Goal: Entertainment & Leisure: Browse casually

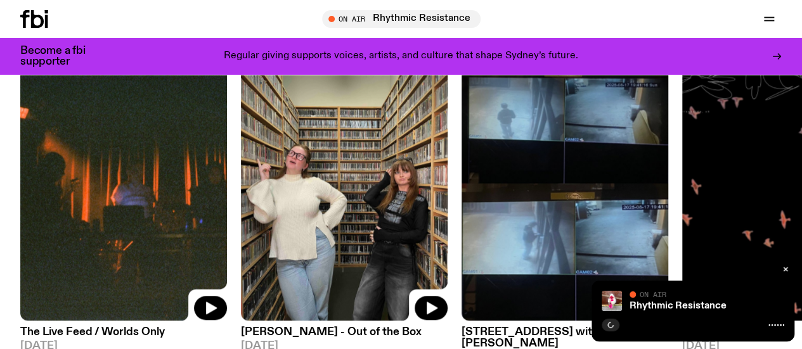
scroll to position [489, 0]
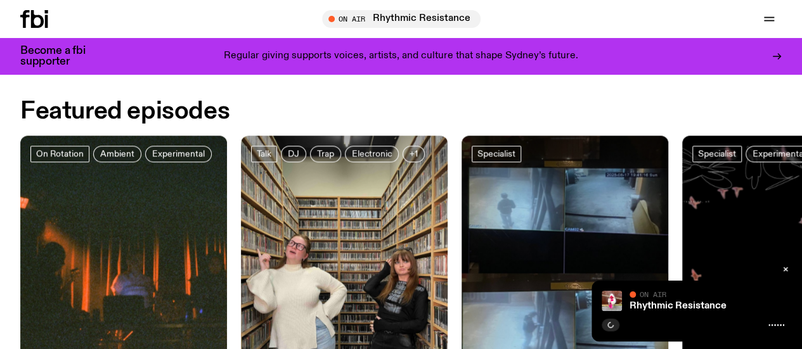
click at [787, 265] on button "button" at bounding box center [786, 269] width 18 height 13
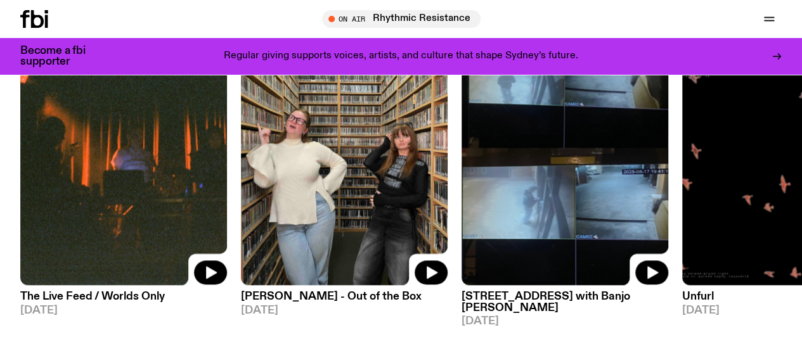
scroll to position [616, 0]
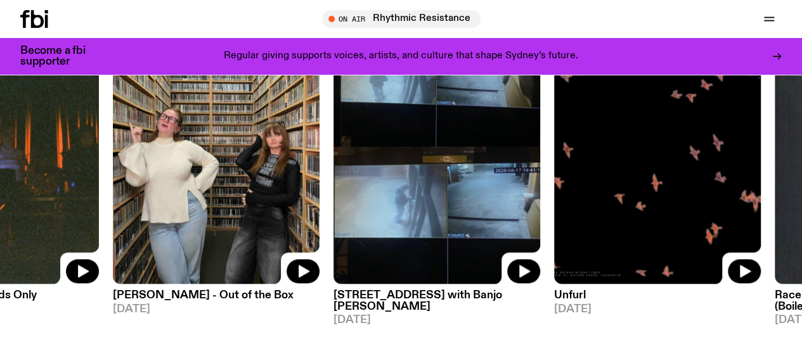
drag, startPoint x: 561, startPoint y: 160, endPoint x: 341, endPoint y: 169, distance: 220.1
click at [364, 173] on img at bounding box center [436, 147] width 207 height 276
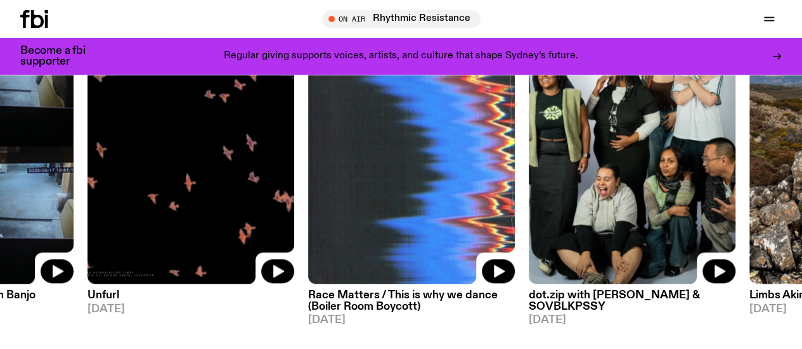
drag, startPoint x: 473, startPoint y: 181, endPoint x: 811, endPoint y: 164, distance: 338.3
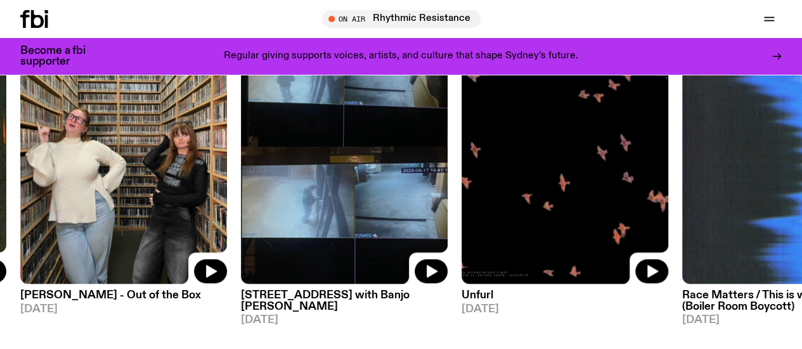
drag, startPoint x: 231, startPoint y: 128, endPoint x: 629, endPoint y: 139, distance: 398.9
click at [629, 139] on div "On Rotation Ambient Experimental The Live Feed / Worlds Only 01.08.25 Talk DJ T…" at bounding box center [400, 167] width 761 height 317
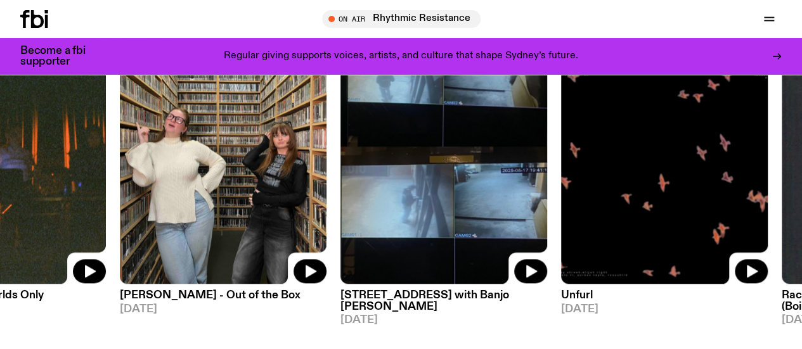
drag, startPoint x: 452, startPoint y: 212, endPoint x: 237, endPoint y: 214, distance: 214.9
click at [340, 215] on img at bounding box center [443, 147] width 207 height 276
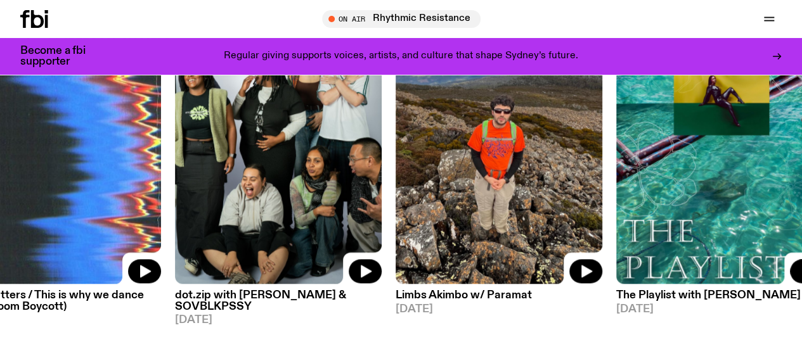
drag, startPoint x: 654, startPoint y: 186, endPoint x: 811, endPoint y: 181, distance: 156.7
click at [161, 192] on img at bounding box center [57, 147] width 207 height 276
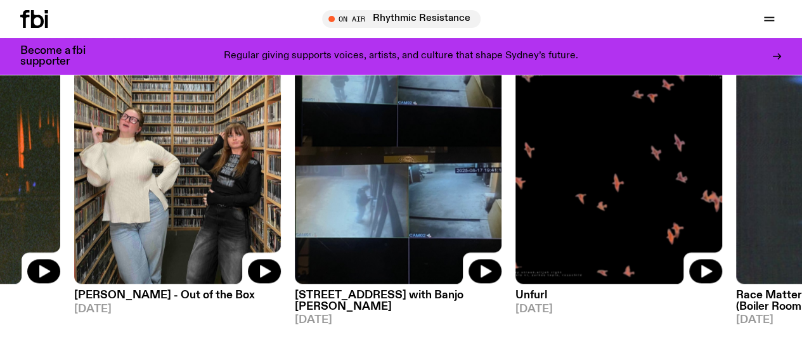
drag, startPoint x: 255, startPoint y: 207, endPoint x: 607, endPoint y: 208, distance: 351.8
click at [606, 208] on div "On Rotation Ambient Experimental The Live Feed / Worlds Only 01.08.25 Talk DJ T…" at bounding box center [400, 167] width 761 height 317
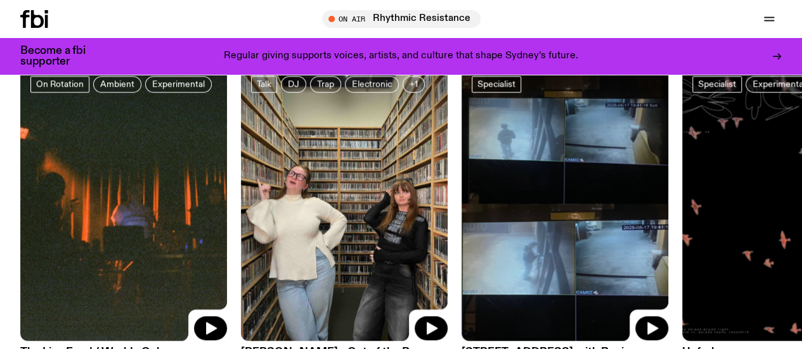
scroll to position [489, 0]
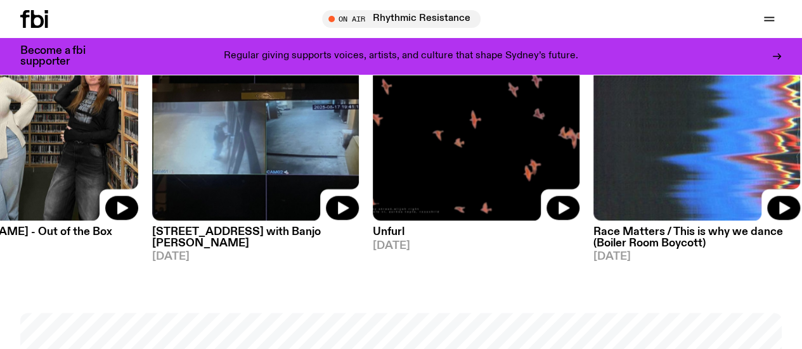
drag, startPoint x: 513, startPoint y: 214, endPoint x: 210, endPoint y: 216, distance: 303.6
click at [256, 216] on div at bounding box center [255, 83] width 207 height 276
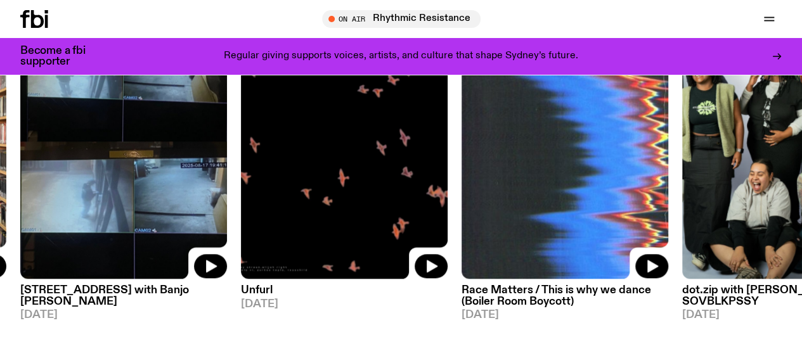
scroll to position [553, 0]
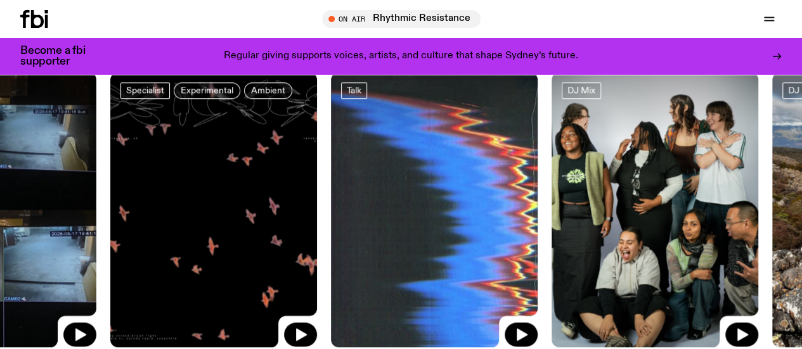
drag, startPoint x: 546, startPoint y: 223, endPoint x: 132, endPoint y: 266, distance: 416.8
click at [298, 252] on div "On Rotation Ambient Experimental The Live Feed / Worlds Only 01.08.25 Talk DJ T…" at bounding box center [400, 230] width 761 height 317
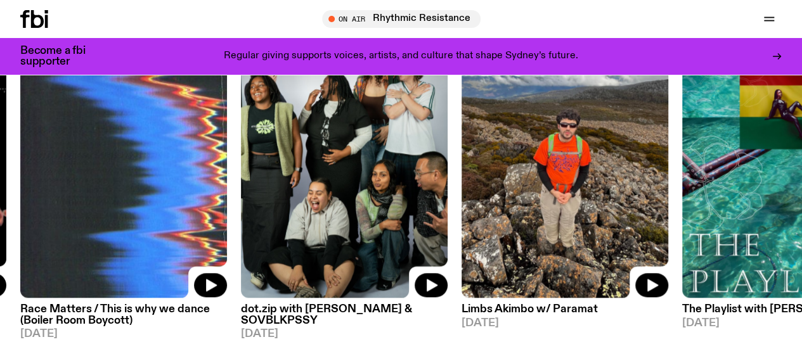
scroll to position [616, 0]
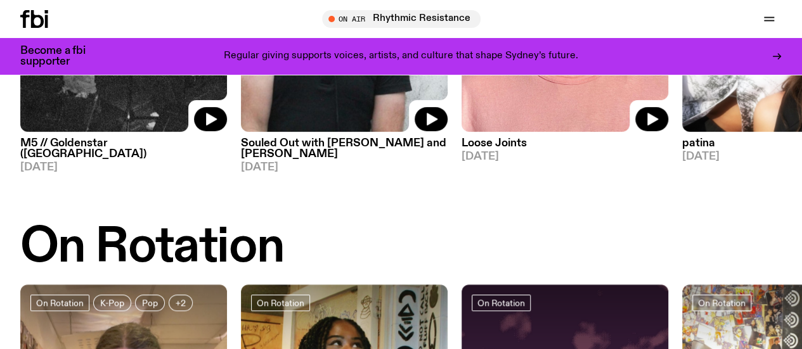
scroll to position [317, 0]
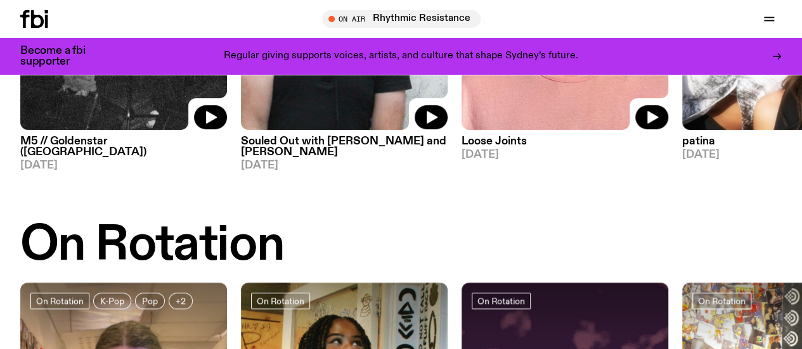
drag, startPoint x: 579, startPoint y: 101, endPoint x: 292, endPoint y: 122, distance: 287.9
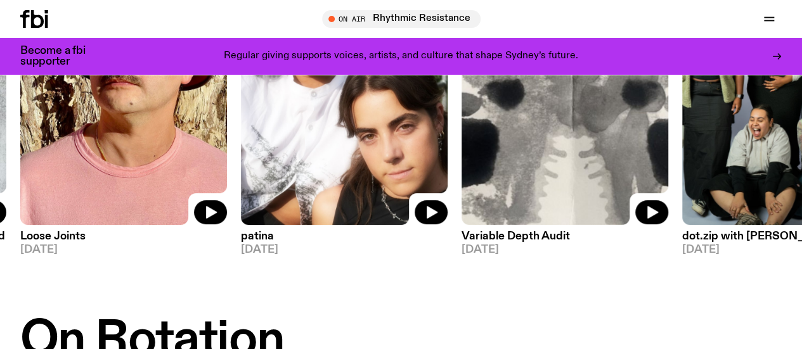
scroll to position [127, 0]
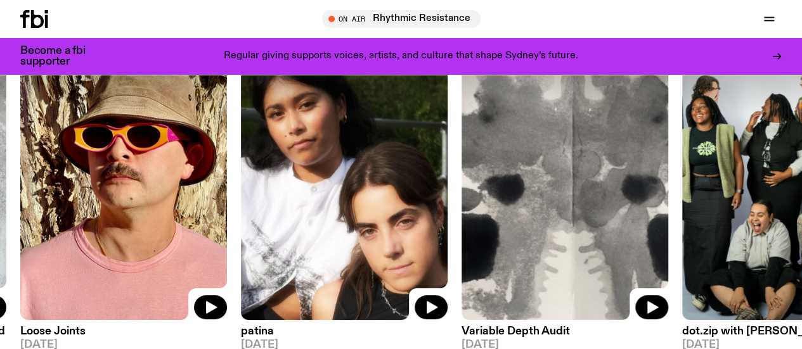
drag, startPoint x: 459, startPoint y: 186, endPoint x: 280, endPoint y: 191, distance: 178.8
click at [389, 190] on div "DJ Mix M5 // Goldenstar (CA) 24.08.25 DJ Mix Souled Out with Izzy Page and Jona…" at bounding box center [400, 202] width 761 height 317
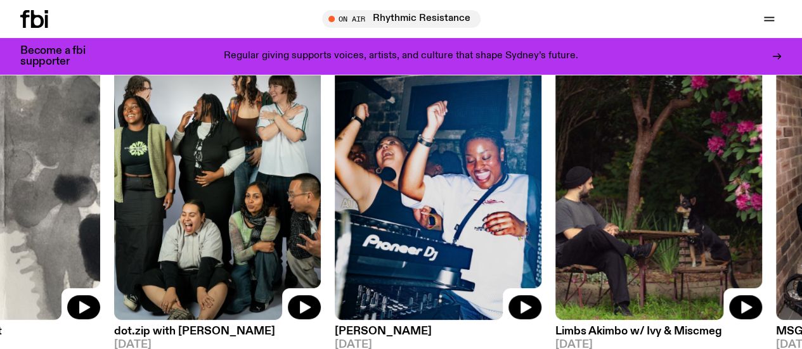
drag, startPoint x: 515, startPoint y: 207, endPoint x: 228, endPoint y: 210, distance: 287.2
click at [335, 210] on img at bounding box center [438, 182] width 207 height 276
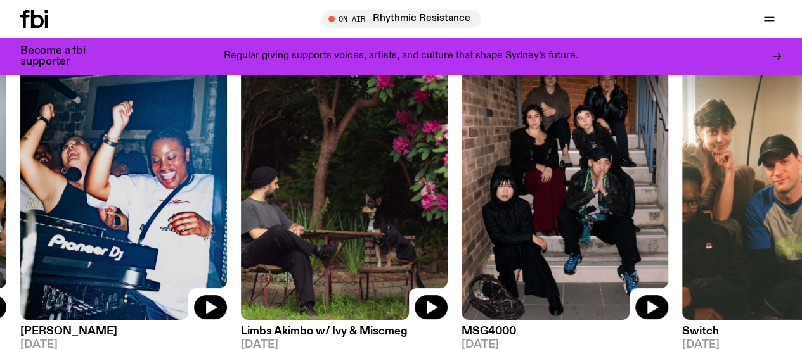
drag, startPoint x: 540, startPoint y: 208, endPoint x: 204, endPoint y: 215, distance: 336.0
click at [461, 215] on img at bounding box center [564, 182] width 207 height 276
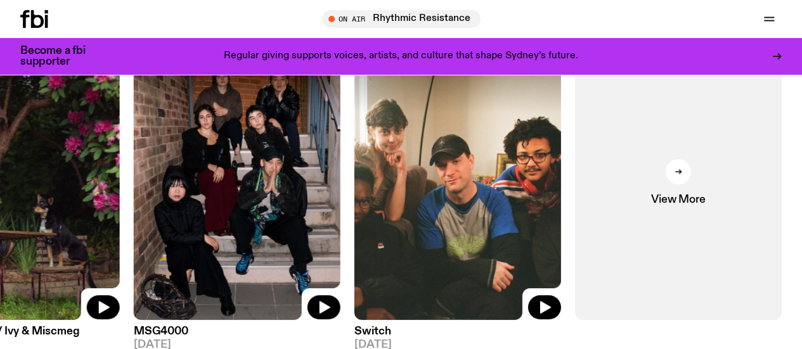
click at [659, 188] on link "View More" at bounding box center [678, 182] width 207 height 276
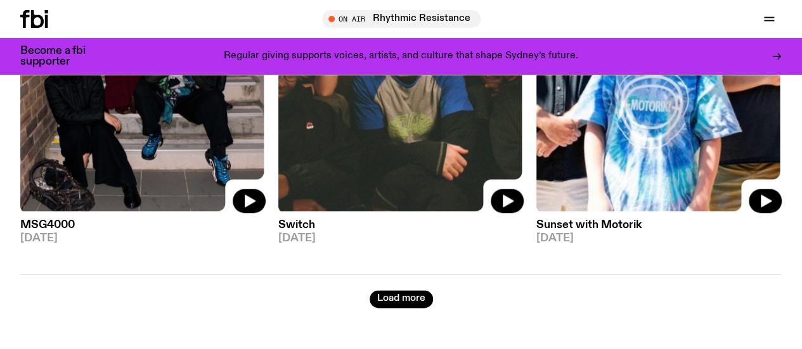
scroll to position [3161, 0]
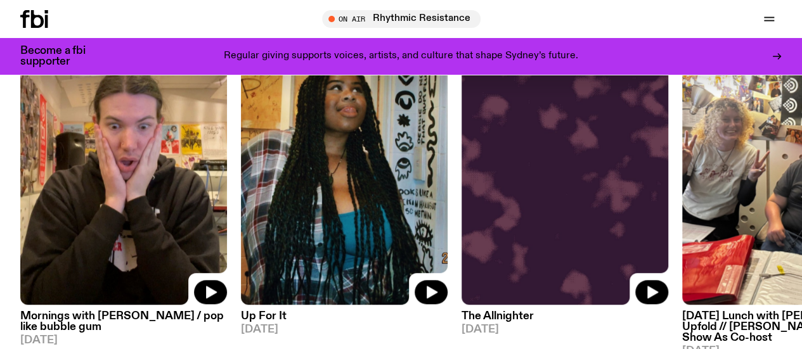
scroll to position [634, 0]
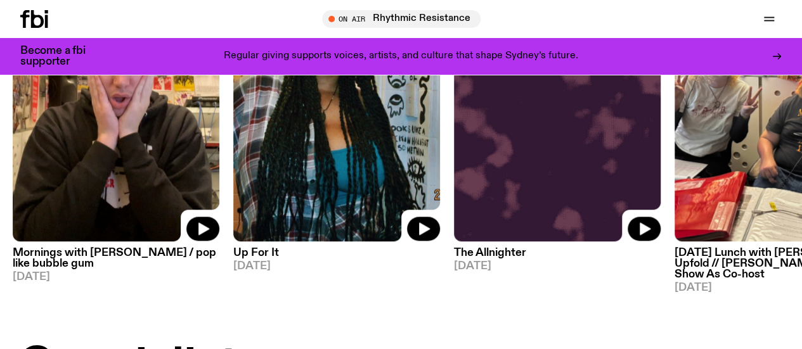
drag, startPoint x: 600, startPoint y: 153, endPoint x: 283, endPoint y: 152, distance: 317.0
click at [454, 153] on img at bounding box center [557, 104] width 207 height 276
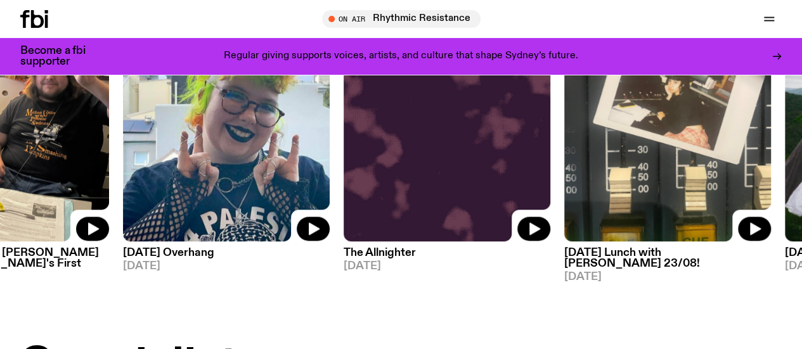
drag, startPoint x: 309, startPoint y: 181, endPoint x: 259, endPoint y: 176, distance: 50.9
click at [278, 180] on img at bounding box center [226, 104] width 207 height 276
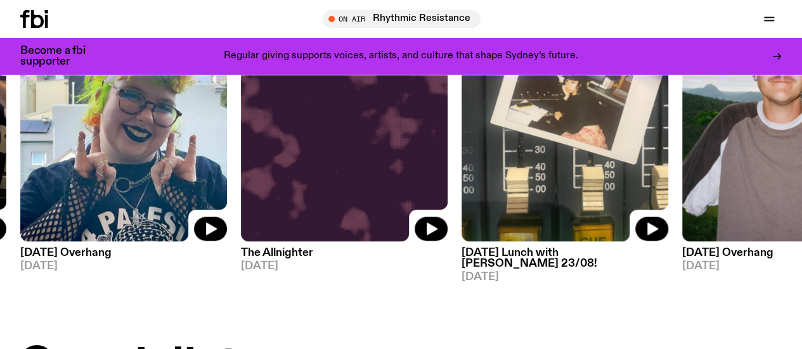
drag, startPoint x: 296, startPoint y: 160, endPoint x: 557, endPoint y: 163, distance: 261.2
click at [448, 163] on img at bounding box center [344, 104] width 207 height 276
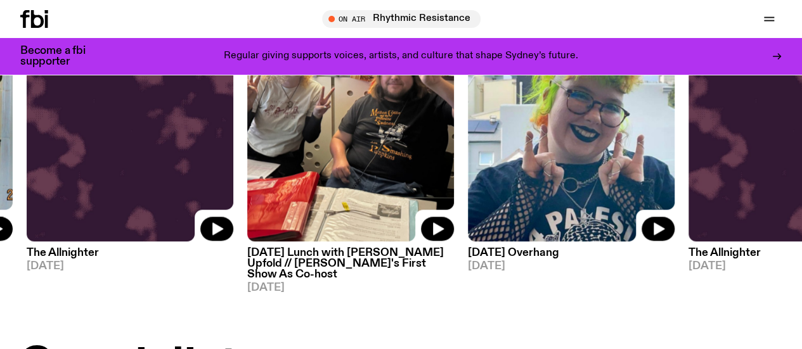
drag, startPoint x: 339, startPoint y: 127, endPoint x: 737, endPoint y: 146, distance: 398.5
click at [454, 136] on img at bounding box center [350, 104] width 207 height 276
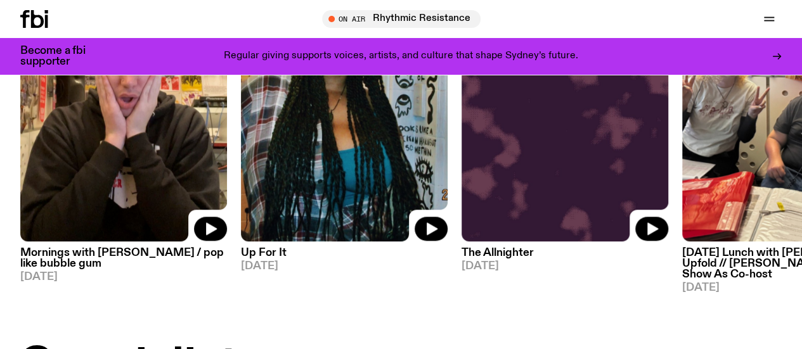
click at [549, 155] on img at bounding box center [564, 104] width 207 height 276
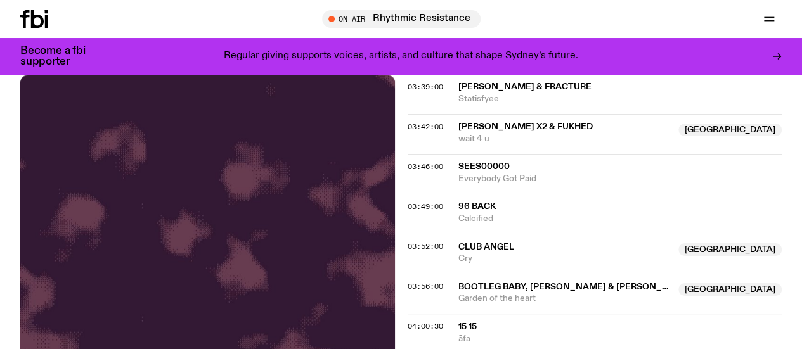
scroll to position [307, 0]
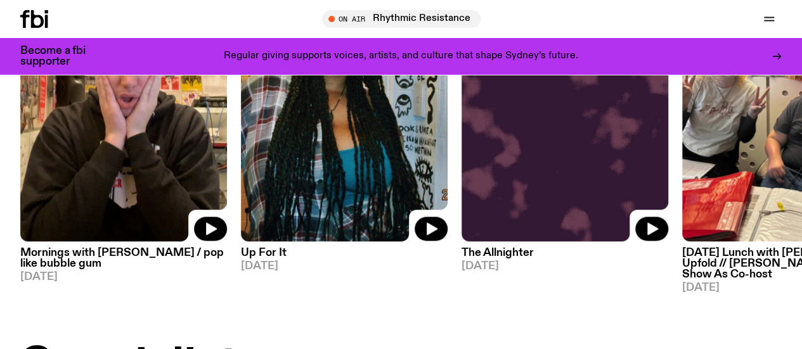
scroll to position [761, 0]
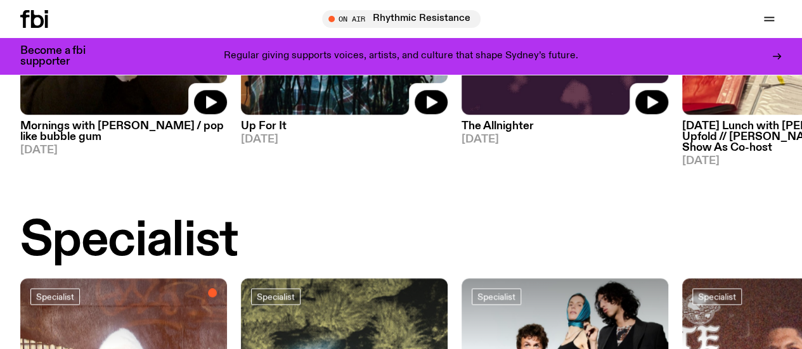
drag, startPoint x: 583, startPoint y: 105, endPoint x: 220, endPoint y: 105, distance: 362.6
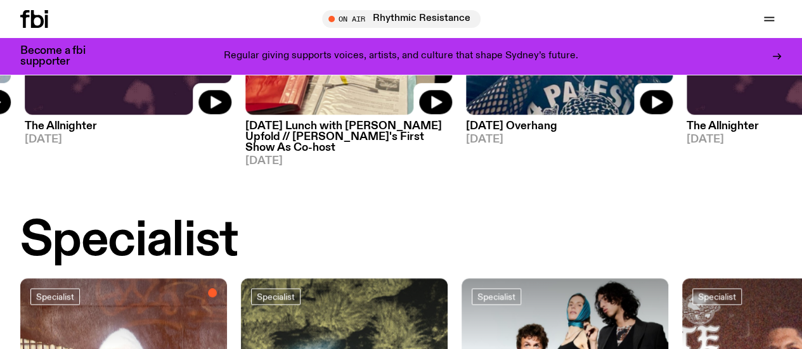
drag, startPoint x: 560, startPoint y: 106, endPoint x: 252, endPoint y: 91, distance: 309.1
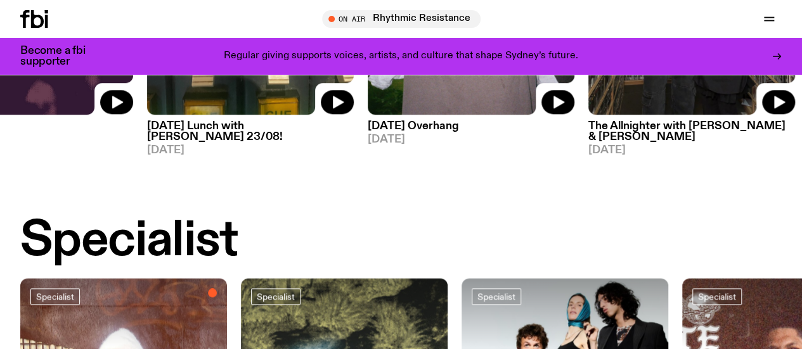
drag, startPoint x: 461, startPoint y: 100, endPoint x: 158, endPoint y: 103, distance: 303.7
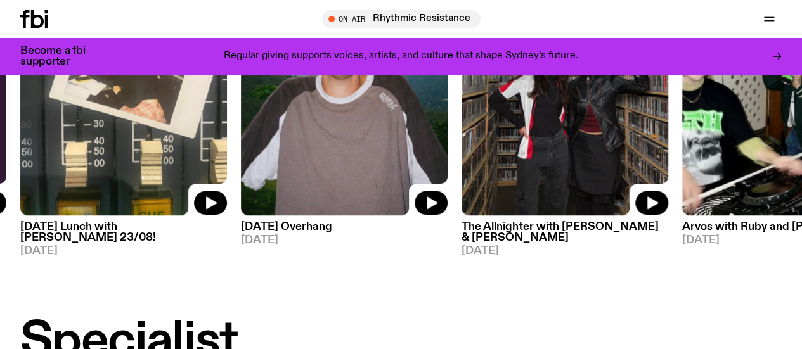
scroll to position [571, 0]
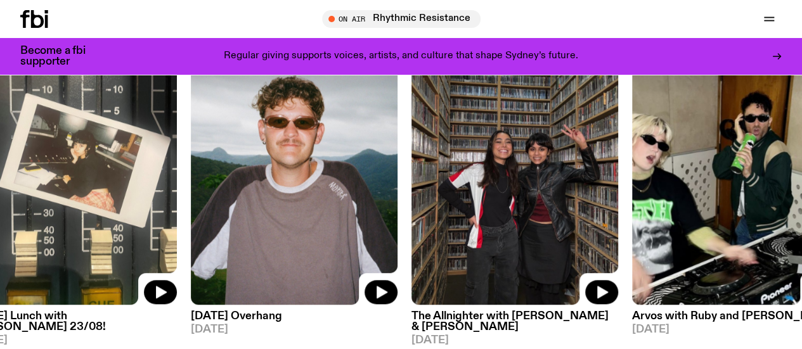
drag, startPoint x: 654, startPoint y: 172, endPoint x: 418, endPoint y: 167, distance: 236.5
click at [432, 169] on img at bounding box center [514, 167] width 207 height 276
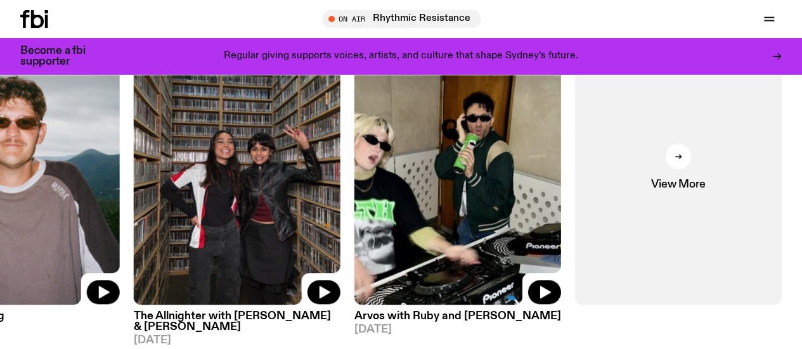
click at [680, 169] on div at bounding box center [678, 156] width 25 height 25
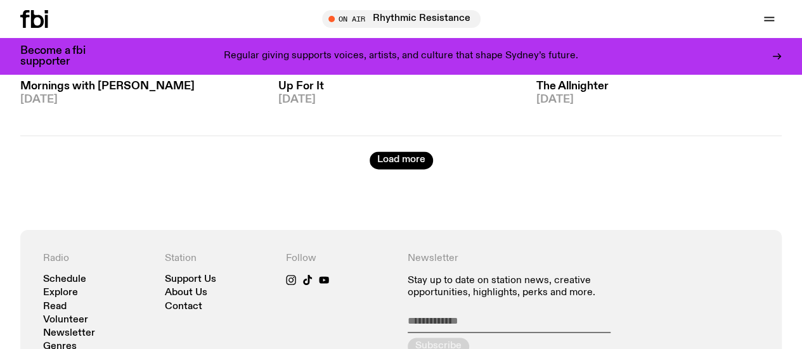
scroll to position [3350, 0]
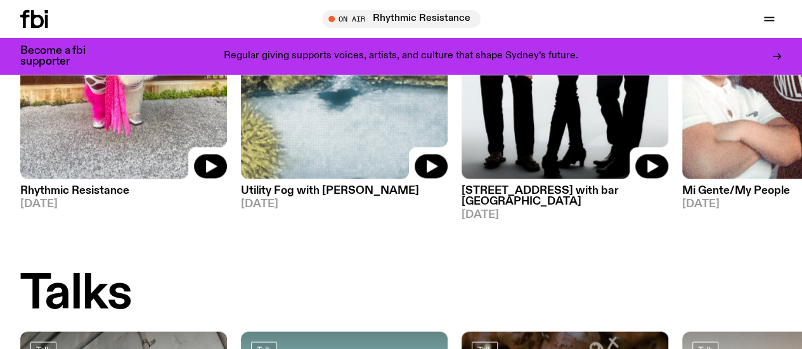
scroll to position [1014, 0]
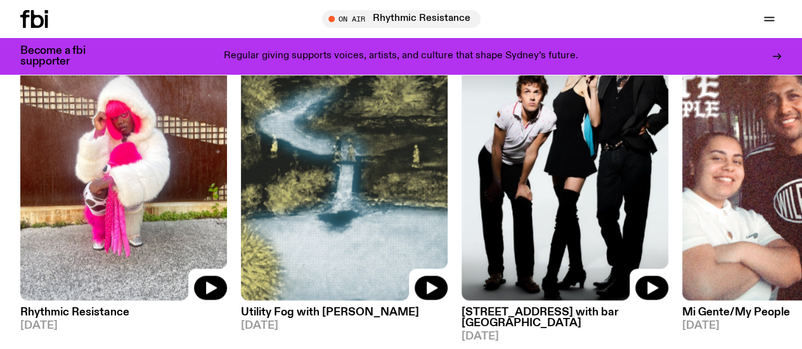
drag, startPoint x: 642, startPoint y: 154, endPoint x: 199, endPoint y: 165, distance: 442.6
click at [461, 164] on img at bounding box center [564, 163] width 207 height 276
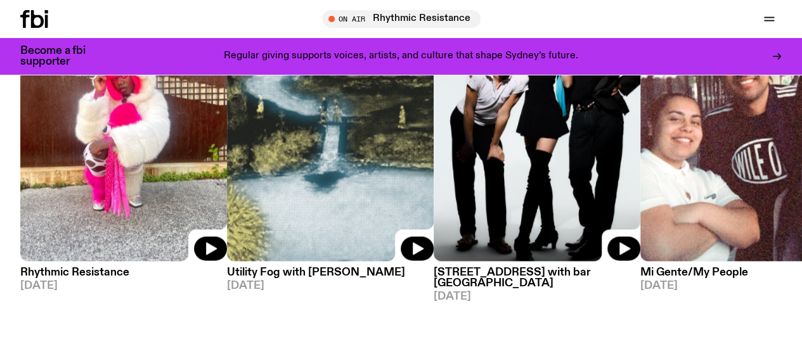
scroll to position [1078, 0]
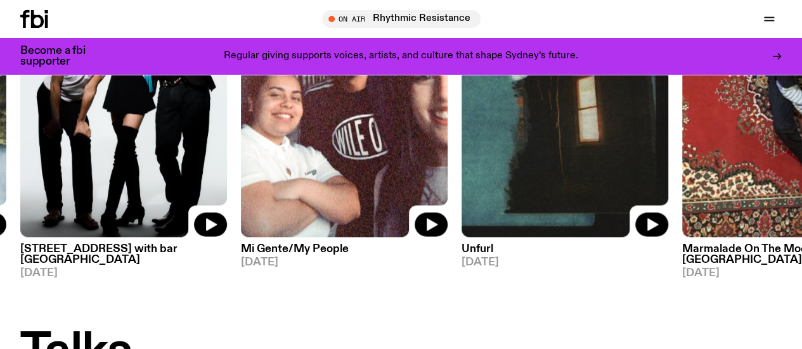
drag, startPoint x: 603, startPoint y: 155, endPoint x: 366, endPoint y: 156, distance: 236.4
click at [461, 156] on img at bounding box center [564, 99] width 207 height 276
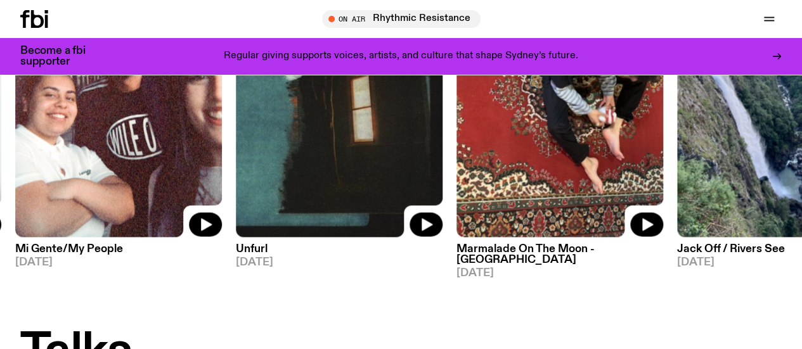
drag, startPoint x: 562, startPoint y: 144, endPoint x: 243, endPoint y: 156, distance: 318.4
click at [456, 156] on img at bounding box center [559, 99] width 207 height 276
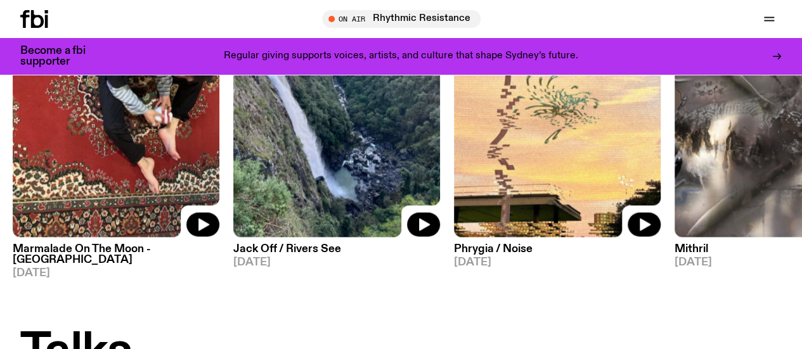
drag, startPoint x: 446, startPoint y: 153, endPoint x: 154, endPoint y: 153, distance: 291.6
click at [216, 158] on div "Specialist Rhythmic Resistance 25.08.25 Specialist Utility Fog with Peter Hollo…" at bounding box center [400, 119] width 761 height 317
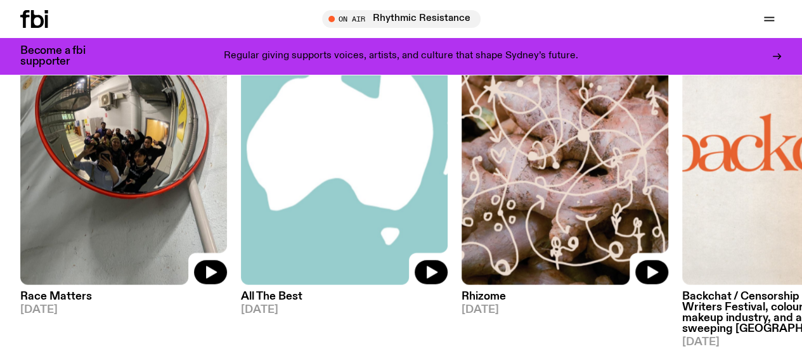
scroll to position [1521, 0]
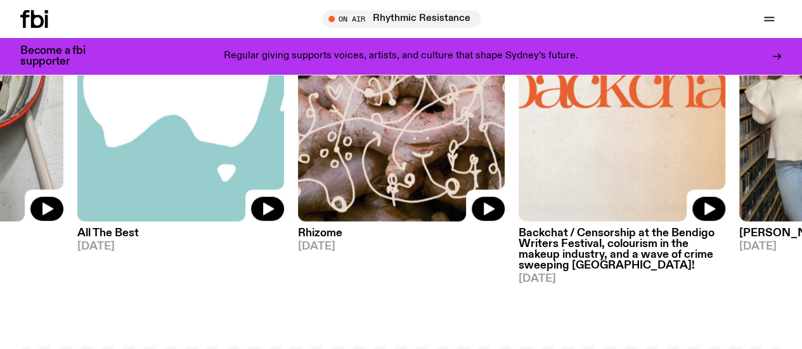
drag, startPoint x: 644, startPoint y: 151, endPoint x: 333, endPoint y: 150, distance: 311.2
click at [344, 152] on img at bounding box center [401, 84] width 207 height 276
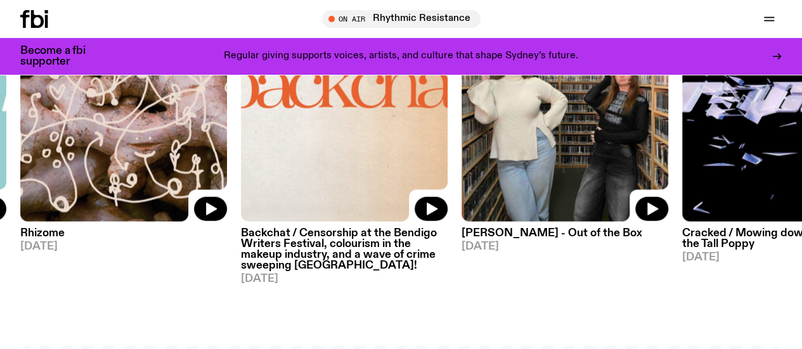
click at [325, 138] on img at bounding box center [344, 84] width 207 height 276
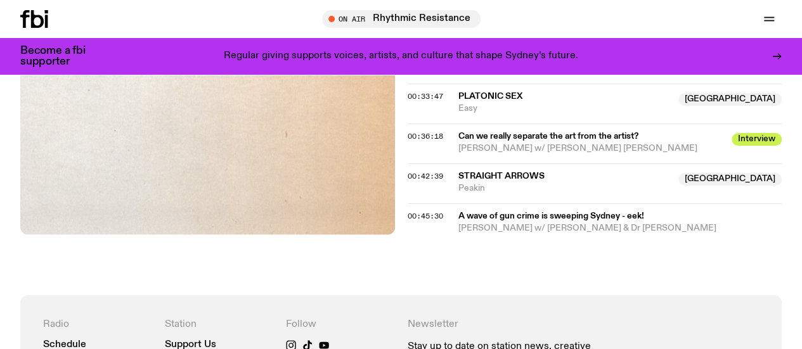
scroll to position [881, 0]
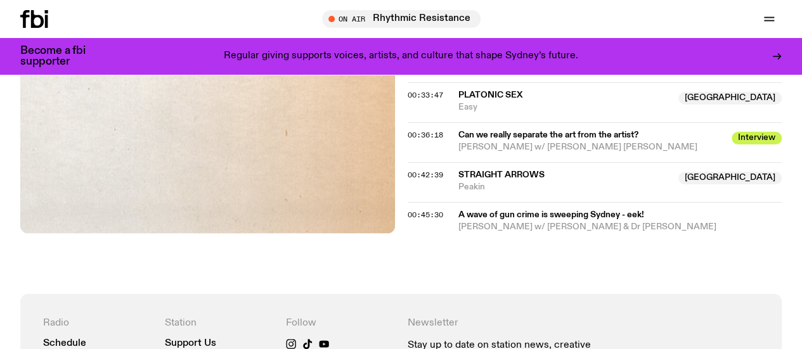
click at [530, 231] on span "Jaspar McCahon-Boersma w/ Riley Walters & Dr Michael Kennedy" at bounding box center [587, 227] width 258 height 9
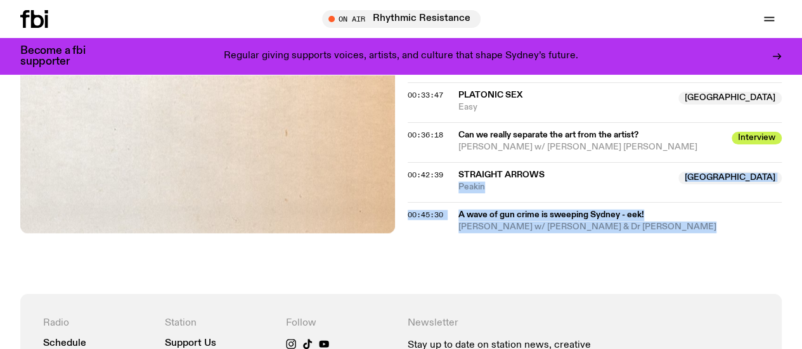
drag, startPoint x: 530, startPoint y: 262, endPoint x: 516, endPoint y: 234, distance: 31.2
click at [516, 233] on div "00:45:30 A wave of gun crime is sweeping Sydney - eek! Jaspar McCahon-Boersma w…" at bounding box center [595, 217] width 375 height 31
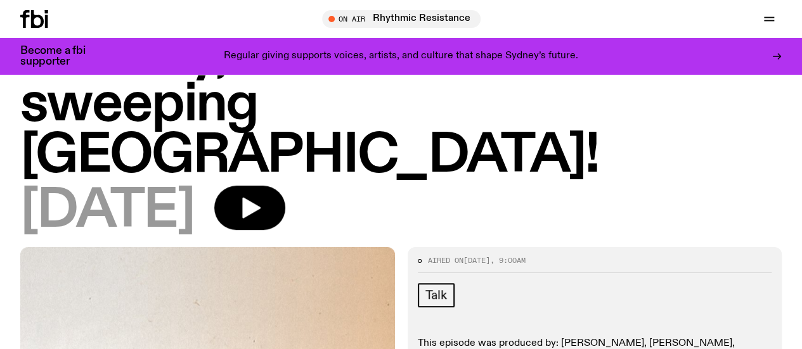
scroll to position [120, 0]
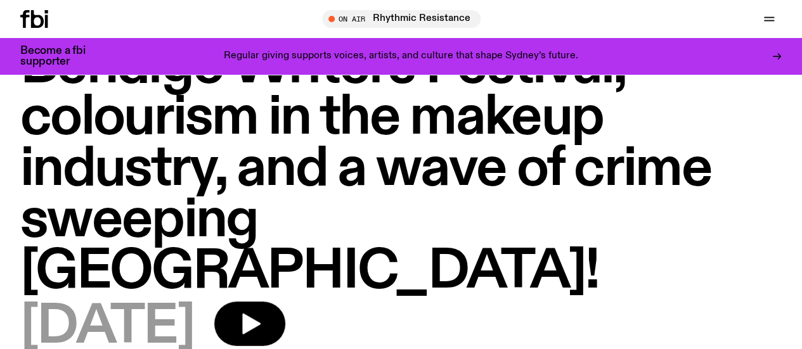
click at [30, 21] on icon at bounding box center [34, 19] width 28 height 18
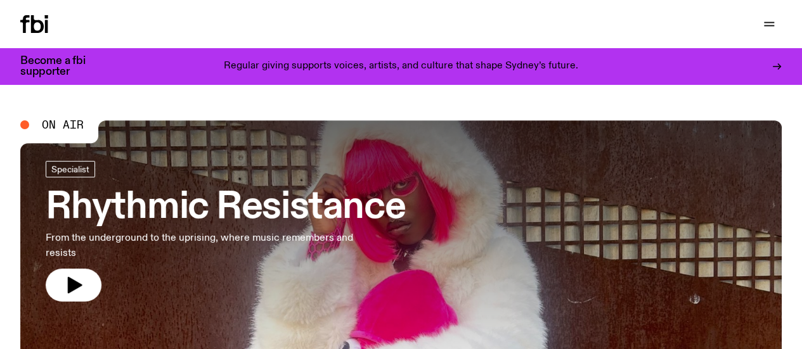
click at [0, 0] on link "Explore" at bounding box center [0, 0] width 0 height 0
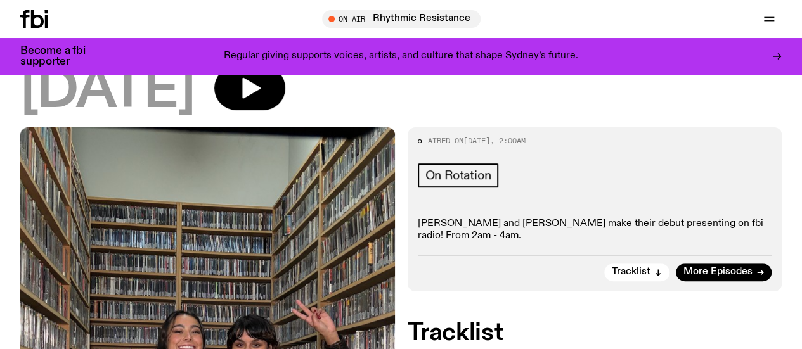
scroll to position [311, 0]
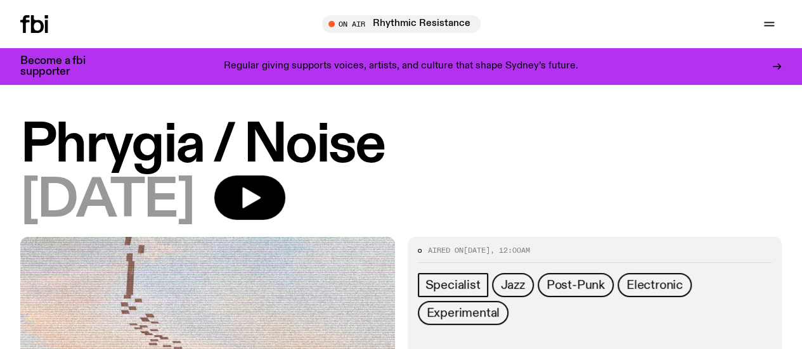
click at [171, 136] on h1 "Phrygia / Noise" at bounding box center [400, 145] width 761 height 51
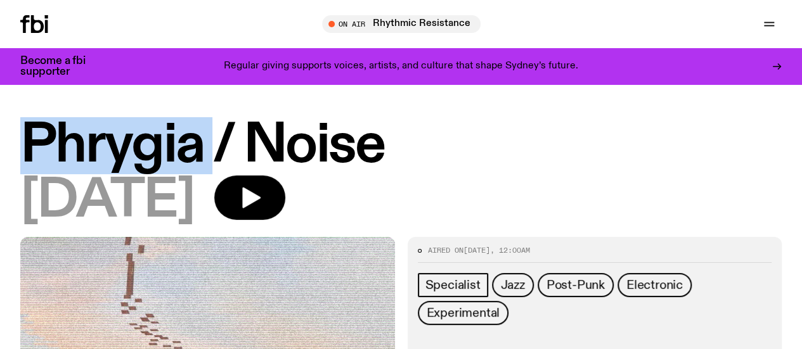
click at [171, 136] on h1 "Phrygia / Noise" at bounding box center [400, 145] width 761 height 51
copy h1 "Phrygia"
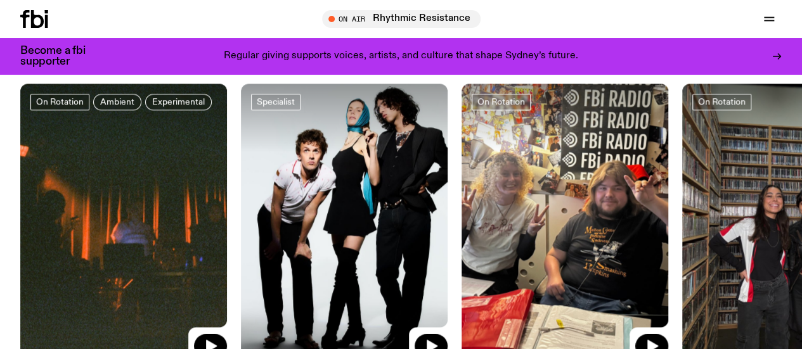
scroll to position [561, 0]
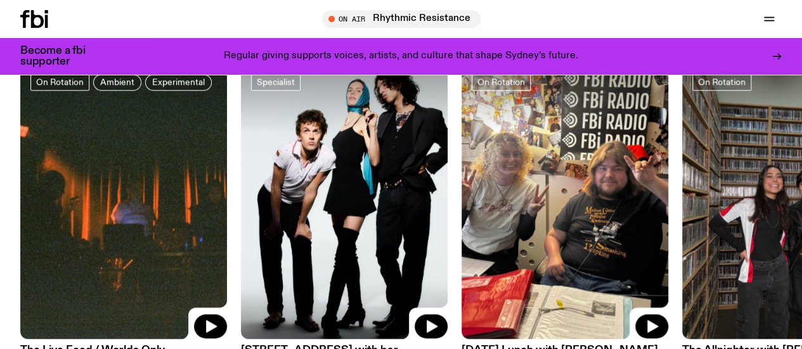
drag, startPoint x: 446, startPoint y: 161, endPoint x: 318, endPoint y: 164, distance: 128.1
click at [461, 163] on img at bounding box center [564, 202] width 207 height 276
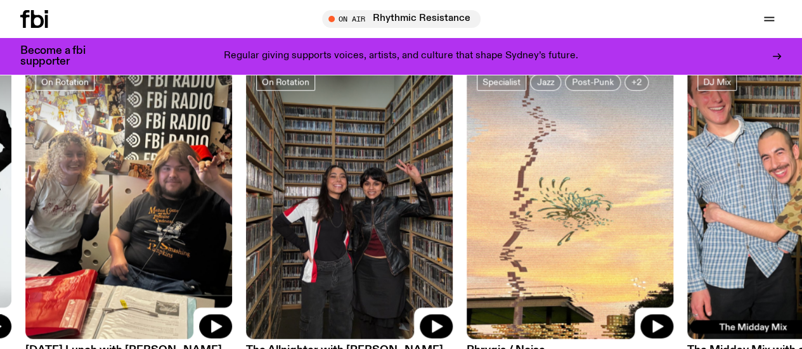
click at [467, 188] on img at bounding box center [570, 202] width 207 height 276
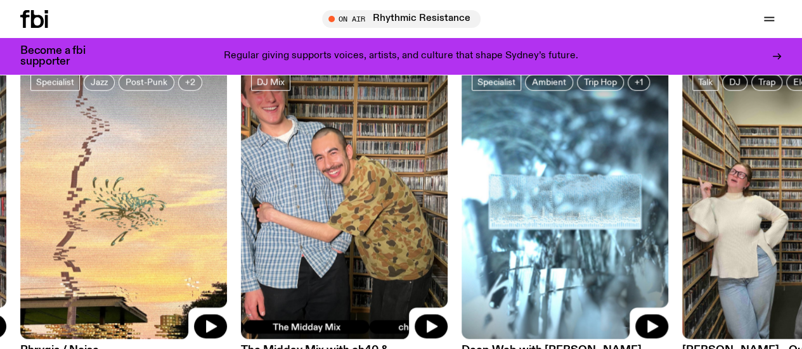
scroll to position [624, 0]
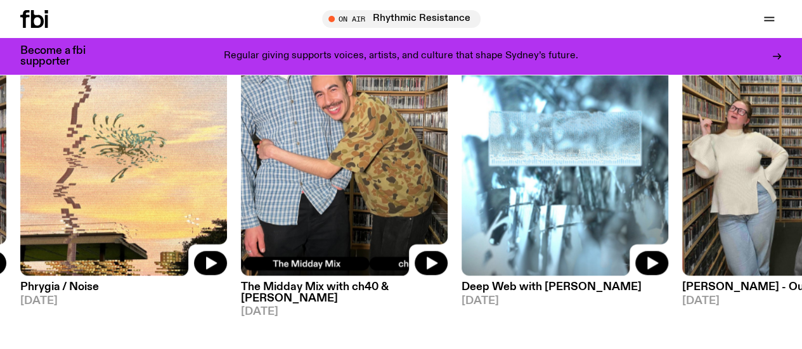
drag, startPoint x: 648, startPoint y: 195, endPoint x: 214, endPoint y: 190, distance: 434.9
click at [461, 193] on img at bounding box center [564, 139] width 207 height 276
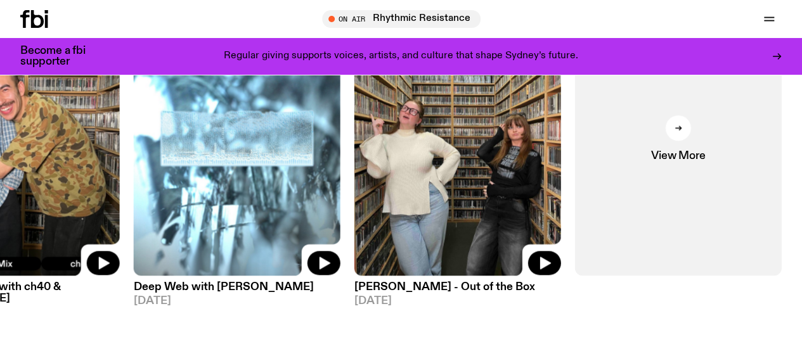
drag, startPoint x: 176, startPoint y: 187, endPoint x: 422, endPoint y: 195, distance: 245.4
click at [340, 195] on img at bounding box center [237, 139] width 207 height 276
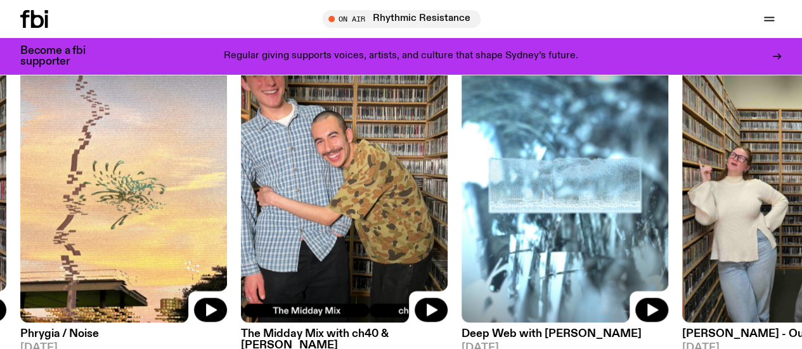
scroll to position [561, 0]
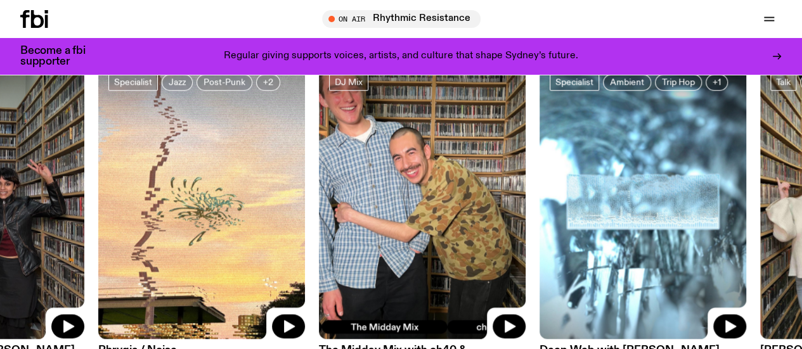
drag, startPoint x: 238, startPoint y: 190, endPoint x: 583, endPoint y: 197, distance: 345.5
click at [583, 193] on div "On Rotation Ambient Experimental The Live Feed / Worlds Only [DATE] Specialist …" at bounding box center [400, 228] width 761 height 328
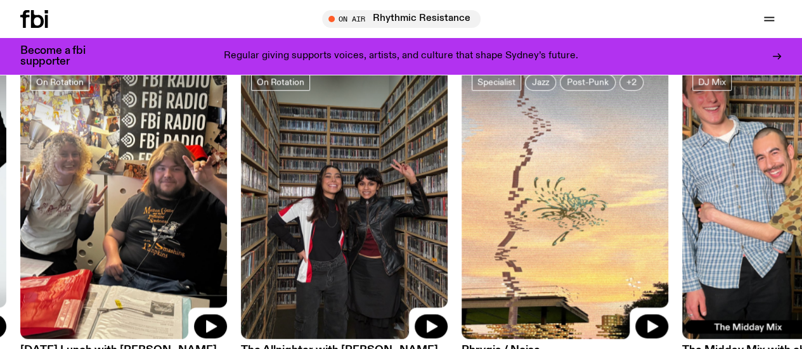
click at [623, 223] on img at bounding box center [564, 202] width 207 height 276
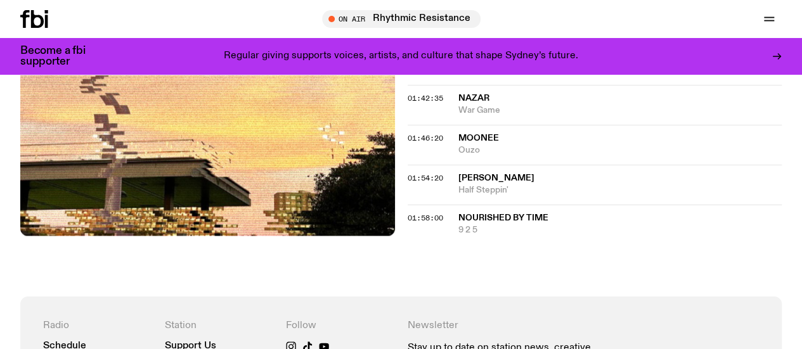
scroll to position [1196, 0]
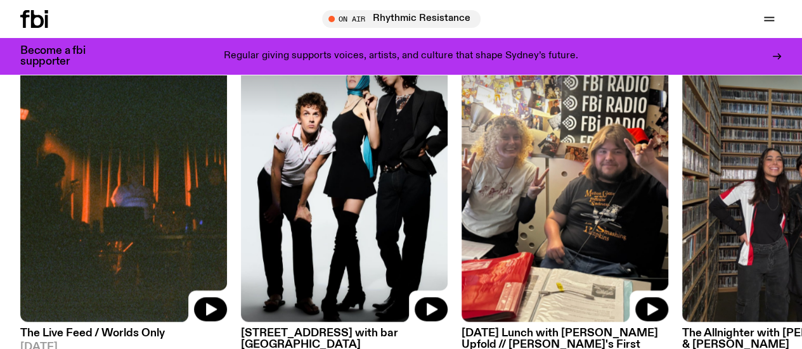
scroll to position [574, 0]
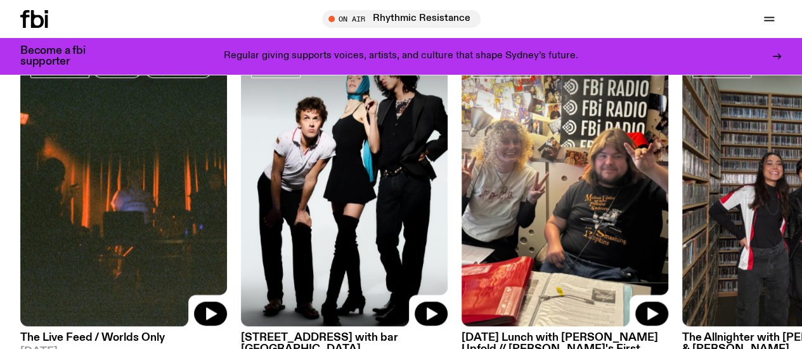
click at [335, 152] on img at bounding box center [344, 189] width 207 height 276
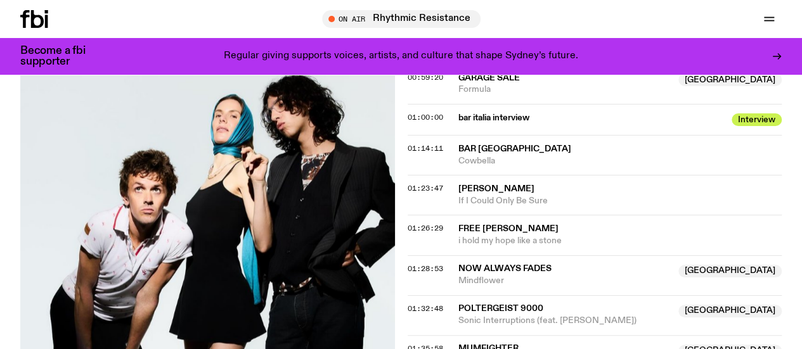
scroll to position [1177, 0]
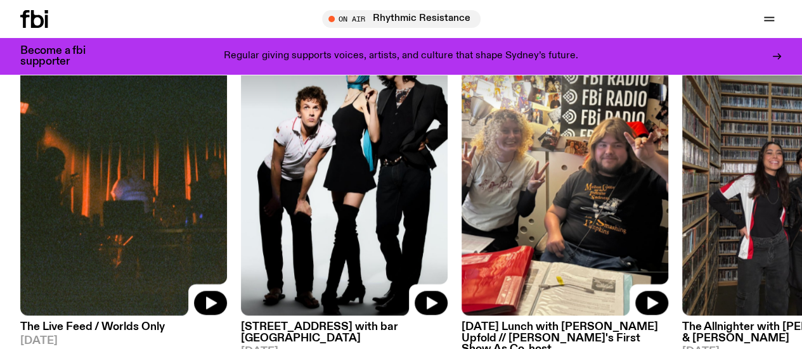
scroll to position [581, 0]
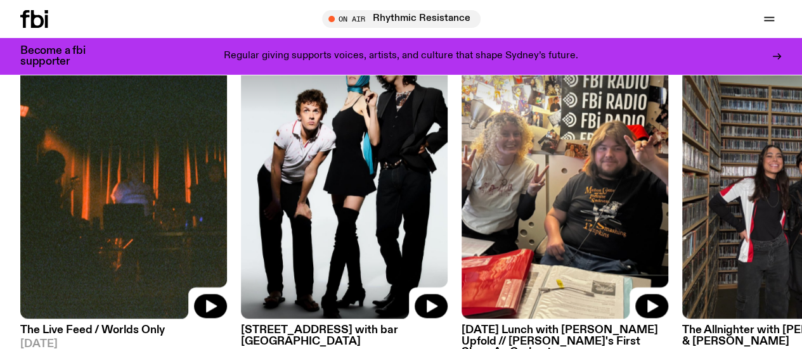
click at [550, 165] on img at bounding box center [564, 182] width 207 height 276
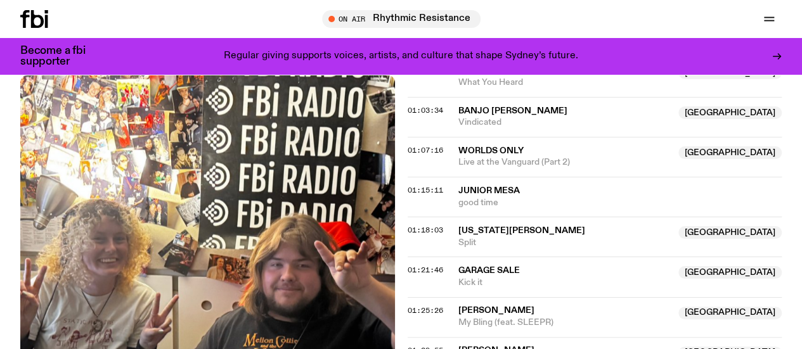
scroll to position [1142, 0]
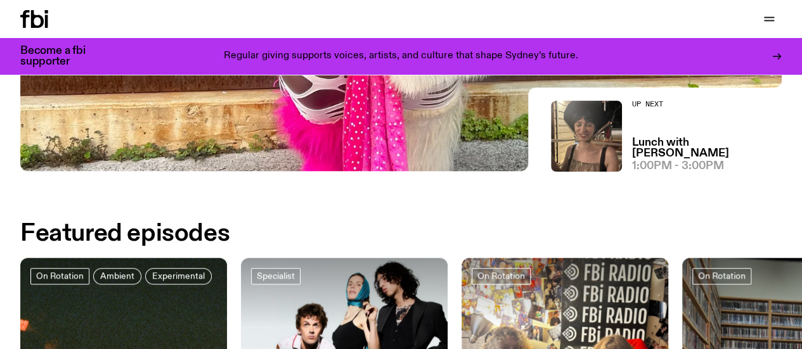
scroll to position [435, 0]
